Goal: Entertainment & Leisure: Browse casually

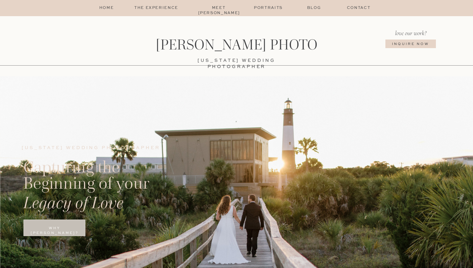
click at [273, 9] on p "Portraits" at bounding box center [268, 7] width 33 height 5
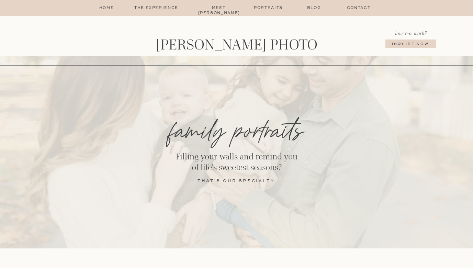
click at [158, 7] on p "The Experience" at bounding box center [156, 7] width 58 height 5
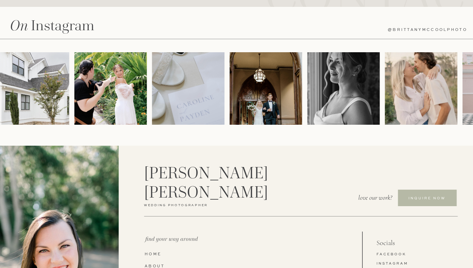
scroll to position [1342, 0]
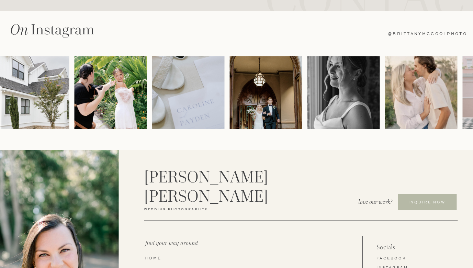
click at [61, 104] on img at bounding box center [33, 92] width 72 height 72
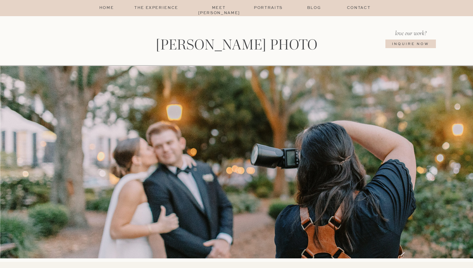
scroll to position [0, 0]
click at [107, 9] on p "home" at bounding box center [106, 7] width 17 height 5
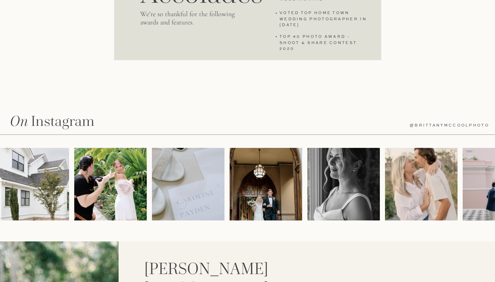
scroll to position [2187, 0]
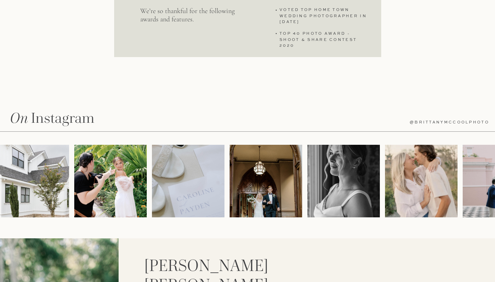
click at [110, 169] on img at bounding box center [110, 181] width 72 height 72
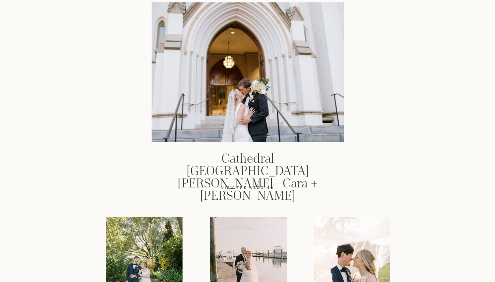
scroll to position [804, 0]
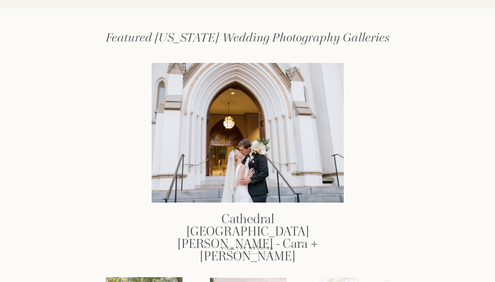
click at [203, 224] on h3 "Cathedral Basilica of St. John the Baptist - Cara + Nick" at bounding box center [247, 222] width 167 height 18
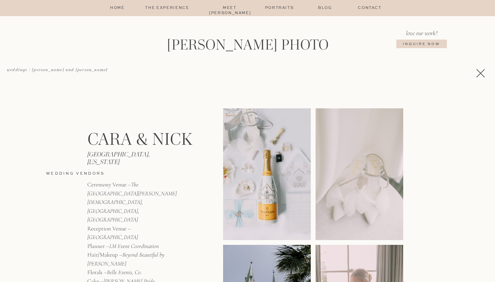
click at [256, 172] on img at bounding box center [267, 174] width 88 height 132
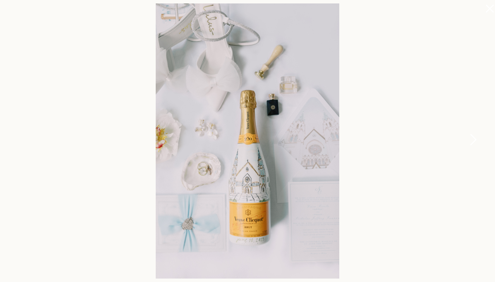
scroll to position [293, 0]
click at [416, 188] on div at bounding box center [247, 141] width 495 height 282
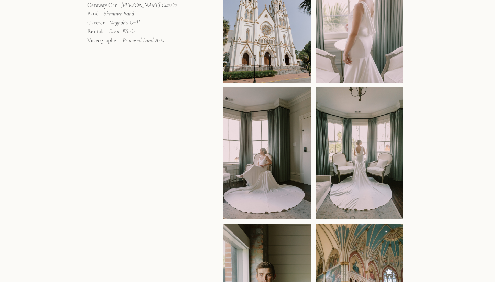
click at [383, 52] on img at bounding box center [359, 17] width 88 height 132
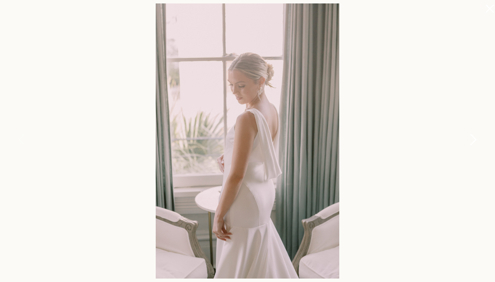
scroll to position [345, 0]
click at [415, 204] on div at bounding box center [247, 141] width 495 height 282
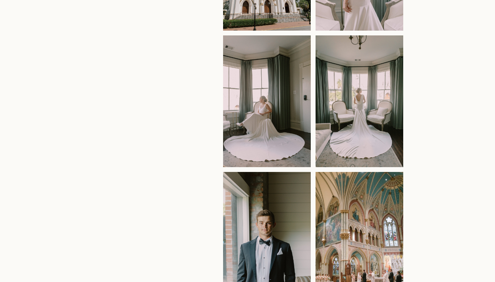
click at [274, 116] on img at bounding box center [267, 101] width 88 height 132
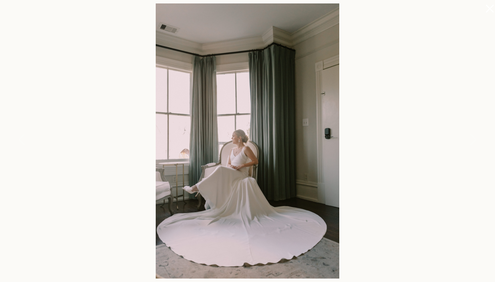
click at [390, 194] on div at bounding box center [247, 141] width 495 height 282
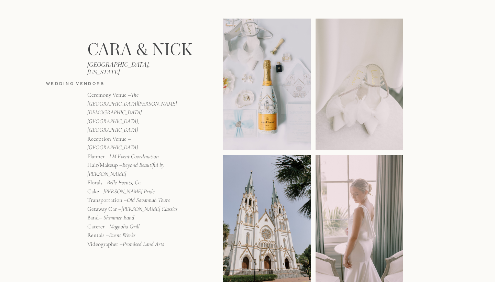
scroll to position [88, 0]
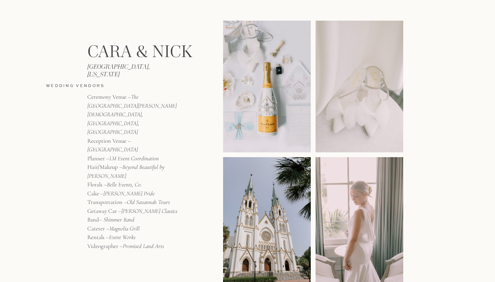
click at [365, 101] on img at bounding box center [359, 87] width 88 height 132
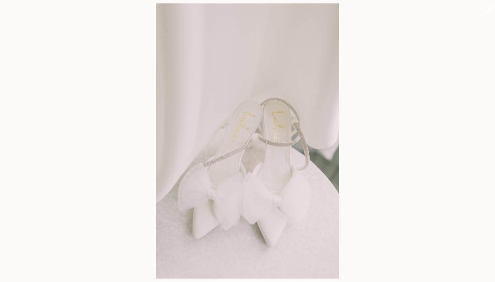
click at [426, 141] on div at bounding box center [247, 141] width 495 height 282
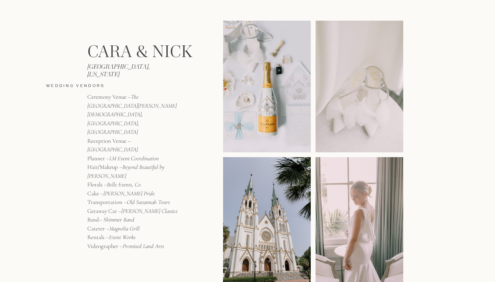
click at [356, 188] on img at bounding box center [359, 223] width 88 height 132
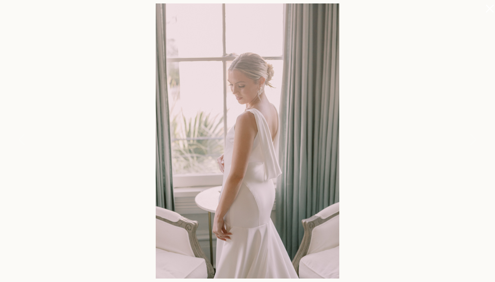
click at [415, 188] on div at bounding box center [247, 141] width 495 height 282
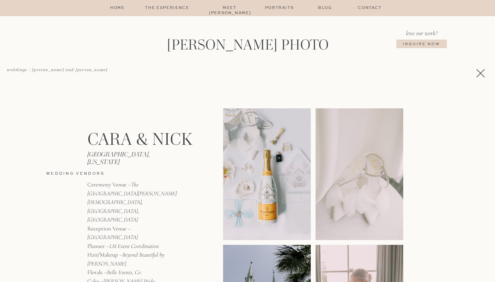
scroll to position [0, 0]
click at [481, 71] on icon at bounding box center [480, 73] width 14 height 14
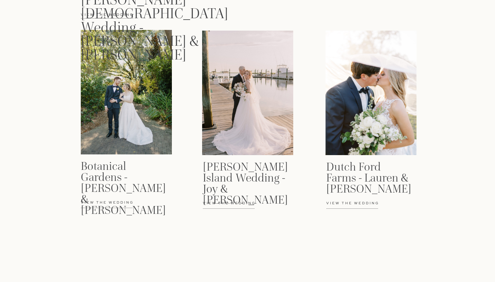
scroll to position [1043, 0]
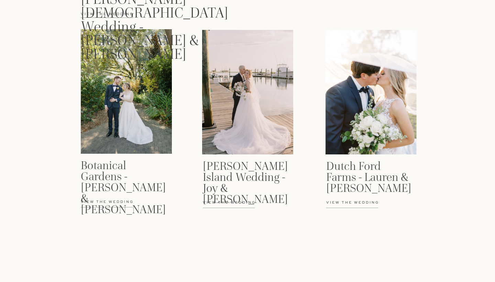
click at [111, 199] on p "View the wedding" at bounding box center [117, 205] width 73 height 12
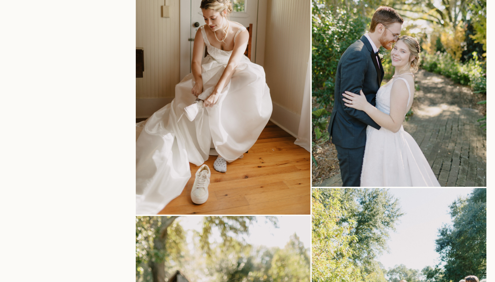
scroll to position [1498, 0]
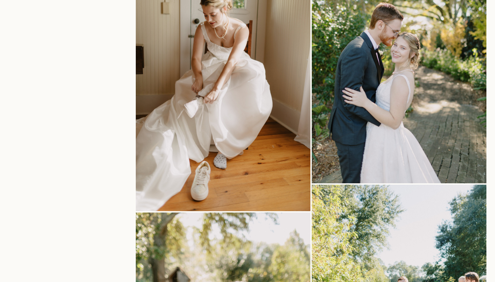
click at [70, 128] on div "The Experience Meet brittany home the menu Contact Portraits Blog Brittany McCo…" at bounding box center [247, 106] width 495 height 3209
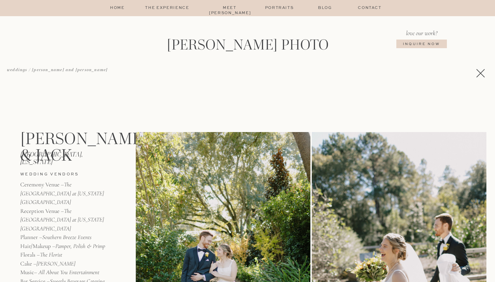
scroll to position [0, 0]
click at [477, 70] on polygon at bounding box center [480, 73] width 8 height 8
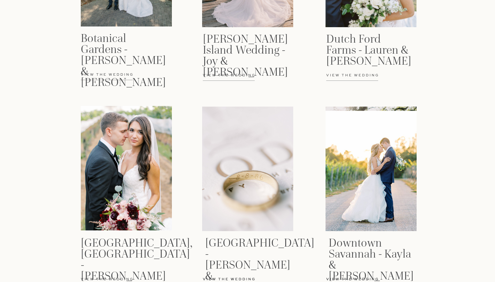
scroll to position [1170, 0]
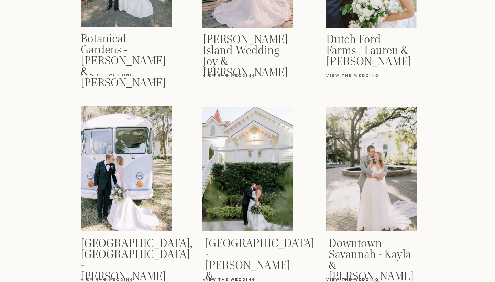
click at [104, 241] on h3 "[GEOGRAPHIC_DATA], [GEOGRAPHIC_DATA] - [PERSON_NAME] & [PERSON_NAME], Assist" at bounding box center [123, 254] width 85 height 34
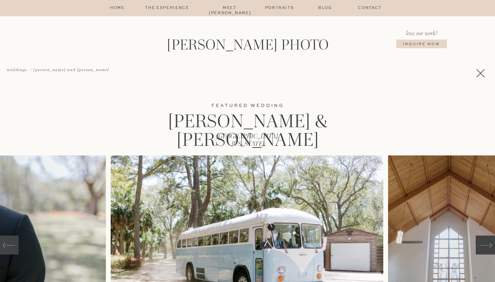
click at [478, 73] on icon at bounding box center [480, 73] width 14 height 14
